Goal: Communication & Community: Answer question/provide support

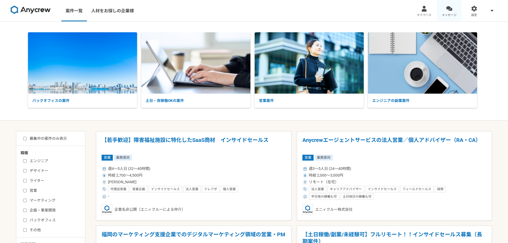
click at [452, 9] on div at bounding box center [449, 9] width 6 height 6
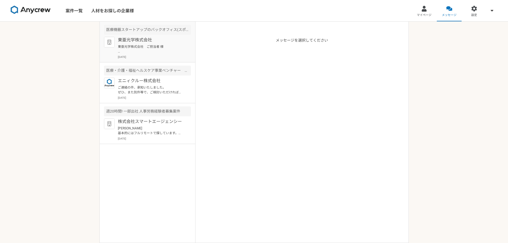
click at [143, 45] on p "東亜光学株式会社　ご担当者 様 はじめまして。[PERSON_NAME]と申します。 フリーランスで昼夜問わず柔軟に稼働しており、スタートアップ企業での経理な…" at bounding box center [151, 49] width 66 height 10
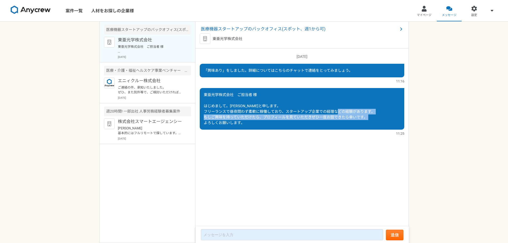
drag, startPoint x: 203, startPoint y: 118, endPoint x: 255, endPoint y: 122, distance: 51.7
click at [255, 122] on div "東亜光学株式会社　ご担当者 様 はじめまして。[PERSON_NAME]と申します。 フリーランスで昼夜問わず柔軟に稼働しており、スタートアップ企業での経理な…" at bounding box center [302, 109] width 205 height 42
copy span "もしご興味を持っていただけたら、プロフィールを見ていただきぜひ一度お話できたら幸いです。 よろしくお願いします。"
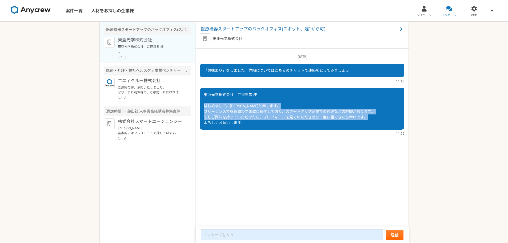
drag, startPoint x: 203, startPoint y: 105, endPoint x: 252, endPoint y: 122, distance: 51.8
click at [252, 122] on div "東亜光学株式会社　ご担当者 様 はじめまして。[PERSON_NAME]と申します。 フリーランスで昼夜問わず柔軟に稼働しており、スタートアップ企業での経理な…" at bounding box center [302, 109] width 205 height 42
copy span "はじめまして。[PERSON_NAME]と申します。 フリーランスで昼夜問わず柔軟に稼働しており、スタートアップ企業での経理などの経験があります。 もしご興味…"
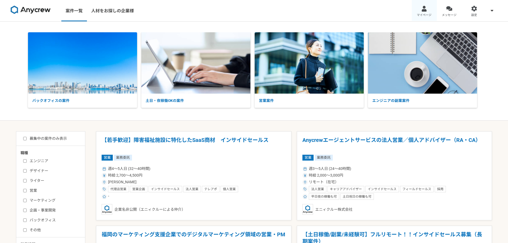
click at [423, 12] on link "マイページ" at bounding box center [424, 10] width 25 height 21
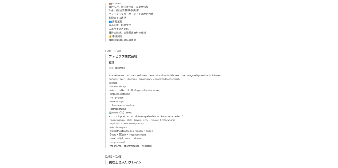
scroll to position [481, 0]
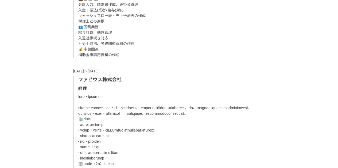
click at [125, 73] on p "[DATE]〜[DATE]" at bounding box center [169, 72] width 192 height 6
drag, startPoint x: 118, startPoint y: 79, endPoint x: 80, endPoint y: 80, distance: 38.4
click at [80, 80] on p "ファビウス株式会社" at bounding box center [169, 79] width 182 height 7
copy p "ファビウス株式会社"
click at [81, 72] on p "[DATE]〜[DATE]" at bounding box center [169, 72] width 192 height 6
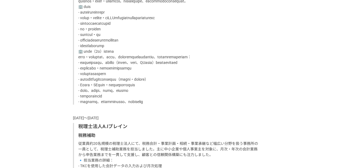
scroll to position [614, 0]
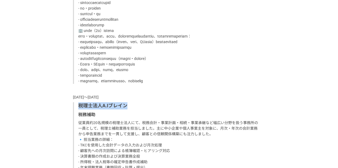
drag, startPoint x: 133, startPoint y: 117, endPoint x: 77, endPoint y: 118, distance: 56.3
click at [77, 118] on div "税理士法人A.Iブレイン 税務補助 従業員約20名規模の税理士法人にて、税務会計・事業計画・相続・事業承継など幅広い分野を扱う事務所の一員として、税理士補助業…" at bounding box center [169, 142] width 192 height 80
copy p "税理士法人A.Iブレイン"
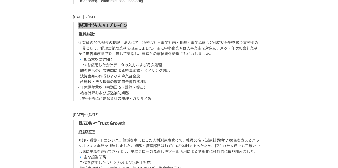
scroll to position [747, 0]
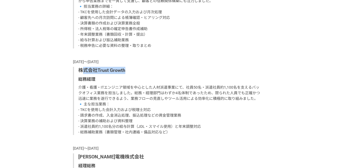
drag, startPoint x: 80, startPoint y: 80, endPoint x: 68, endPoint y: 82, distance: 12.5
click at [133, 74] on p "株式会社Trust Growth" at bounding box center [169, 70] width 182 height 7
drag, startPoint x: 78, startPoint y: 82, endPoint x: 140, endPoint y: 82, distance: 61.9
click at [140, 82] on div "株式会社Trust Growth 総務経理 介護・看護・ITエンジニア領域を中心とした人材派遣事業にて、社員50名・派遣社員約1,100名を支えるバックオフィ…" at bounding box center [169, 101] width 192 height 68
copy p "株式会社Trust Growth"
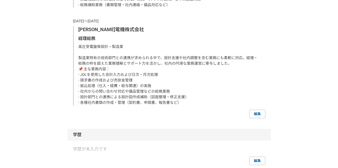
scroll to position [881, 0]
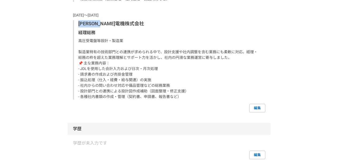
drag, startPoint x: 123, startPoint y: 35, endPoint x: 79, endPoint y: 35, distance: 43.5
click at [79, 27] on p "[PERSON_NAME]電機株式会社" at bounding box center [169, 23] width 182 height 7
copy p "[PERSON_NAME]電機株式会社"
click at [92, 36] on p "経理総務" at bounding box center [169, 33] width 182 height 6
drag, startPoint x: 96, startPoint y: 44, endPoint x: 78, endPoint y: 43, distance: 17.4
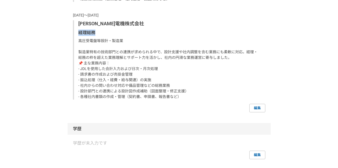
click at [78, 36] on p "経理総務" at bounding box center [169, 33] width 182 height 6
copy p "経理総務"
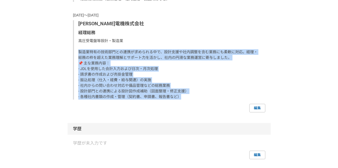
drag, startPoint x: 80, startPoint y: 62, endPoint x: 194, endPoint y: 108, distance: 123.3
click at [194, 100] on p "高圧受電盤等設計・製造業 製造業特有の技術部門との連携が求められる中で、設計支援や社内調整を含む業務にも柔軟に対応。経理・総務の枠を超えた業務理解とサポート力…" at bounding box center [169, 69] width 182 height 62
copy p "製造業特有の技術部門との連携が求められる中で、設計支援や社内調整を含む業務にも柔軟に対応。経理・総務の枠を超えた業務理解とサポート力を活かし、社内の円滑な業務…"
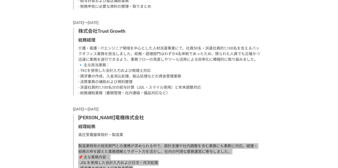
scroll to position [774, 0]
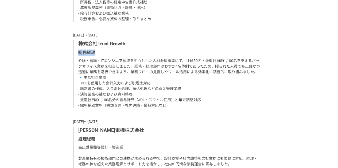
drag, startPoint x: 96, startPoint y: 64, endPoint x: 78, endPoint y: 64, distance: 18.1
click at [78, 56] on p "総務経理" at bounding box center [169, 53] width 182 height 6
copy p "総務経理"
click at [96, 71] on p "介護・看護・ITエンジニア領域を中心とした人材派遣事業にて、社員50名・派遣社員約1,100名を支えるバックオフィス業務を担当しました。総務・経理部門はわずか…" at bounding box center [169, 83] width 182 height 50
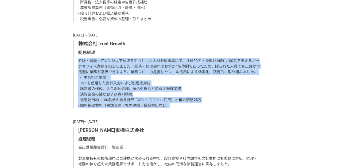
drag, startPoint x: 98, startPoint y: 77, endPoint x: 219, endPoint y: 117, distance: 127.1
click at [219, 109] on div "株式会社Trust Growth 総務経理 介護・看護・ITエンジニア領域を中心とした人材派遣事業にて、社員50名・派遣社員約1,100名を支えるバックオフィ…" at bounding box center [169, 74] width 192 height 68
copy p "介護・看護・ITエンジニア領域を中心とした人材派遣事業にて、社員50名・派遣社員約1,100名を支えるバックオフィス業務を担当しました。総務・経理部門はわずか…"
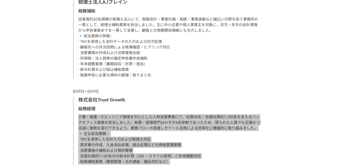
scroll to position [694, 0]
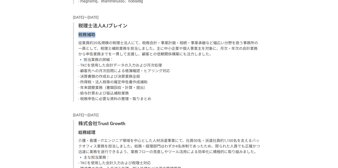
drag, startPoint x: 81, startPoint y: 45, endPoint x: 101, endPoint y: 46, distance: 20.3
click at [101, 38] on p "税務補助" at bounding box center [169, 35] width 182 height 6
copy p "税務補助"
click at [98, 69] on p "従業員約20名規模の税理士法人にて、税務会計・事業計画・相続・事業承継など幅広い分野を扱う事務所の一員として、税理士補助業務を担当しました。主に中小企業や個人…" at bounding box center [169, 71] width 182 height 62
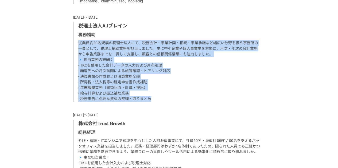
drag, startPoint x: 78, startPoint y: 54, endPoint x: 167, endPoint y: 112, distance: 106.0
click at [167, 102] on p "従業員約20名規模の税理士法人にて、税務会計・事業計画・相続・事業承継など幅広い分野を扱う事務所の一員として、税理士補助業務を担当しました。主に中小企業や個人…" at bounding box center [169, 71] width 182 height 62
copy p "従業員約20名規模の税理士法人にて、税務会計・事業計画・相続・事業承継など幅広い分野を扱う事務所の一員として、税理士補助業務を担当しました。主に中小企業や個人…"
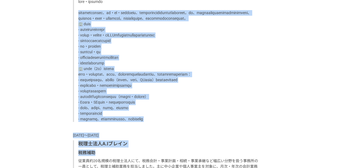
scroll to position [581, 0]
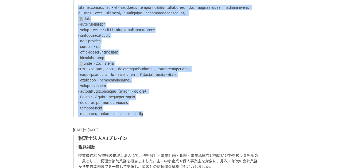
drag, startPoint x: 78, startPoint y: 54, endPoint x: 207, endPoint y: 125, distance: 146.6
click at [207, 117] on p at bounding box center [169, 55] width 182 height 123
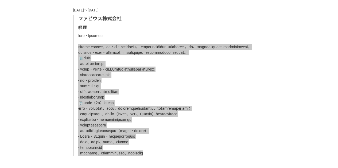
scroll to position [501, 0]
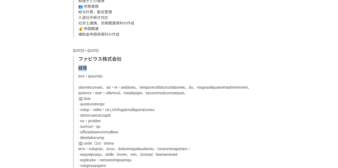
drag, startPoint x: 86, startPoint y: 68, endPoint x: 77, endPoint y: 67, distance: 9.1
click at [77, 67] on div "ファビウス株式会社 経理" at bounding box center [169, 126] width 192 height 141
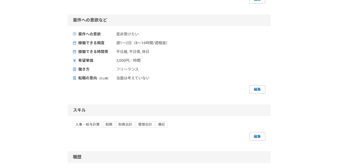
scroll to position [101, 0]
